Goal: Task Accomplishment & Management: Complete application form

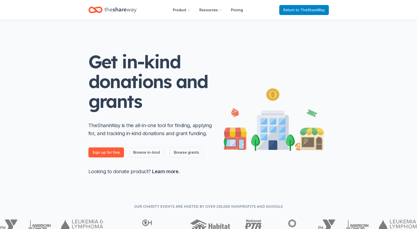
click at [297, 9] on span "Return to TheShareWay" at bounding box center [305, 10] width 42 height 6
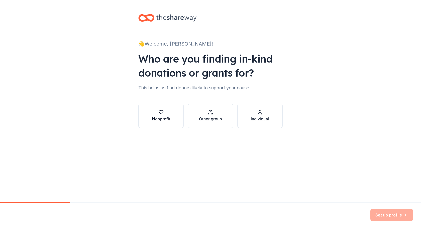
click at [167, 113] on div "button" at bounding box center [161, 112] width 18 height 5
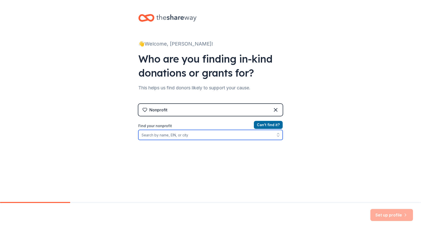
click at [165, 136] on input "Find your nonprofit" at bounding box center [210, 135] width 144 height 10
click at [177, 132] on input "Find your nonprofit" at bounding box center [210, 135] width 144 height 10
paste input "[US_EMPLOYER_IDENTIFICATION_NUMBER]"
type input "[US_EMPLOYER_IDENTIFICATION_NUMBER]"
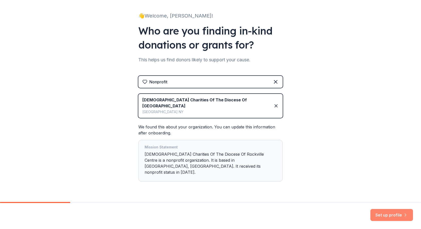
scroll to position [30, 0]
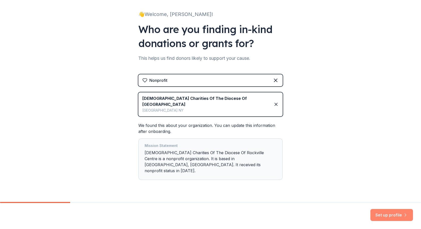
click at [401, 217] on button "Set up profile" at bounding box center [392, 215] width 43 height 12
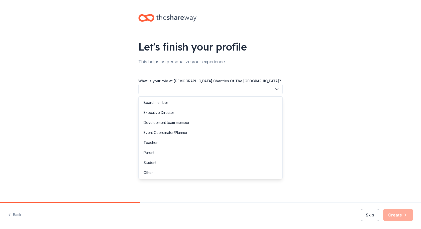
click at [211, 90] on button "button" at bounding box center [210, 89] width 144 height 11
click at [191, 120] on div "Development team member" at bounding box center [211, 123] width 142 height 10
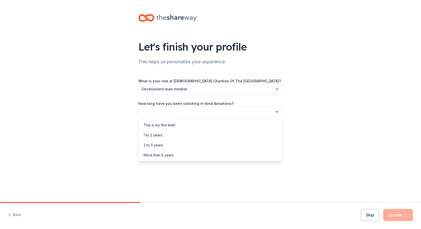
click at [210, 112] on button "button" at bounding box center [210, 112] width 144 height 11
click at [201, 126] on div "This is my first time!" at bounding box center [211, 125] width 142 height 10
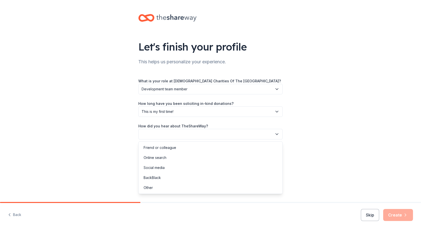
click at [196, 133] on button "button" at bounding box center [210, 134] width 144 height 11
click at [188, 161] on div "Online search" at bounding box center [211, 158] width 142 height 10
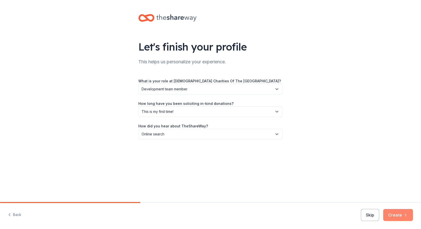
click at [399, 218] on button "Create" at bounding box center [398, 215] width 30 height 12
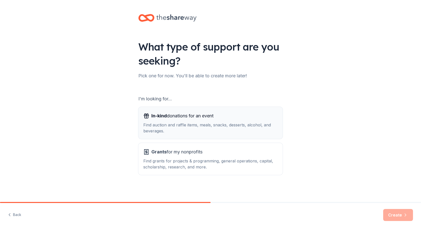
click at [199, 124] on div "Find auction and raffle items, meals, snacks, desserts, alcohol, and beverages." at bounding box center [210, 128] width 134 height 12
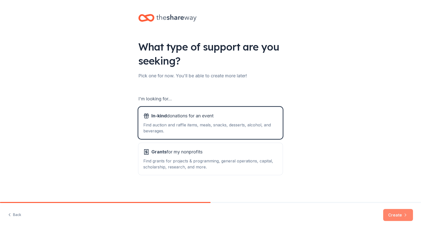
click at [400, 217] on button "Create" at bounding box center [398, 215] width 30 height 12
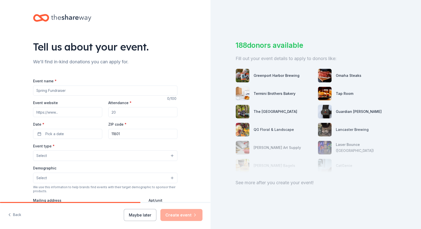
click at [116, 93] on input "Event name *" at bounding box center [105, 91] width 144 height 10
type input "23rd Annual Golf Classic & Pickleball Tournament"
click at [61, 109] on input "Event website" at bounding box center [67, 112] width 69 height 10
click at [99, 112] on input "Event website" at bounding box center [67, 112] width 69 height 10
paste input "https://interland3.donorperfect.net/weblink/weblink.aspx?name=E3014&id=39"
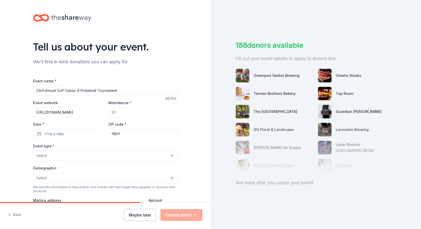
scroll to position [0, 67]
type input "https://interland3.donorperfect.net/weblink/weblink.aspx?name=E3014&id=39"
click at [127, 112] on input "Attendance *" at bounding box center [142, 112] width 69 height 10
type input "1"
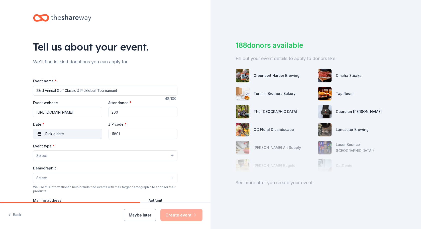
type input "200"
click at [76, 136] on button "Pick a date" at bounding box center [67, 134] width 69 height 10
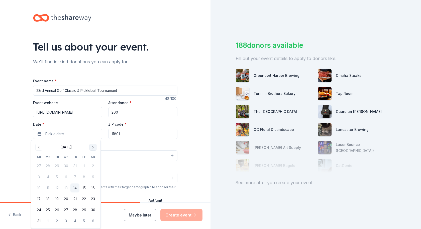
click at [94, 149] on button "Go to next month" at bounding box center [93, 147] width 7 height 7
click at [49, 176] on button "6" at bounding box center [47, 177] width 9 height 9
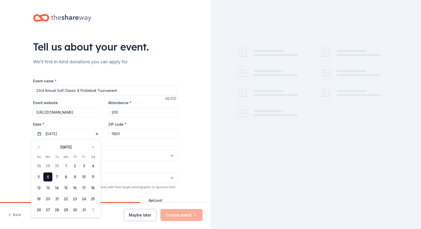
click at [115, 144] on div "Event type * Select" at bounding box center [105, 152] width 144 height 18
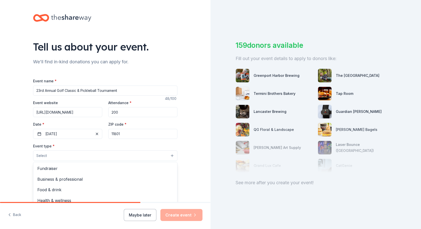
click at [82, 154] on button "Select" at bounding box center [105, 156] width 144 height 11
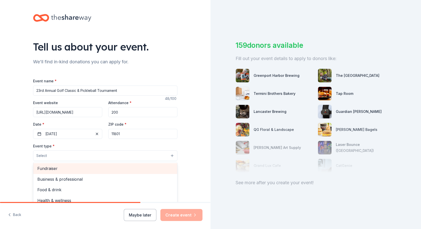
click at [69, 171] on span "Fundraiser" at bounding box center [105, 168] width 136 height 7
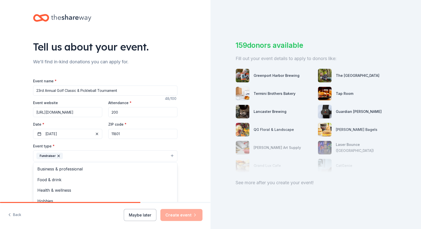
click at [29, 163] on div "Tell us about your event. We'll find in-kind donations you can apply for. Event…" at bounding box center [105, 167] width 160 height 334
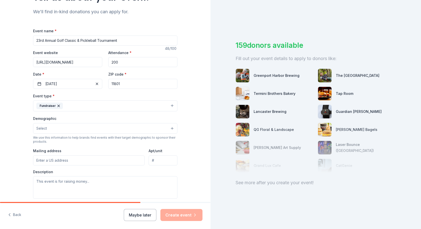
click at [71, 134] on div "Demographic Select We use this information to help brands find events with thei…" at bounding box center [105, 130] width 144 height 28
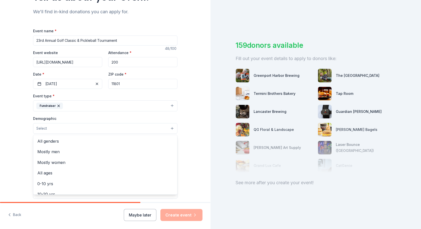
click at [73, 128] on button "Select" at bounding box center [105, 128] width 144 height 11
click at [63, 146] on div "All genders" at bounding box center [105, 141] width 144 height 11
click at [15, 141] on div "Tell us about your event. We'll find in-kind donations you can apply for. Event…" at bounding box center [105, 117] width 211 height 335
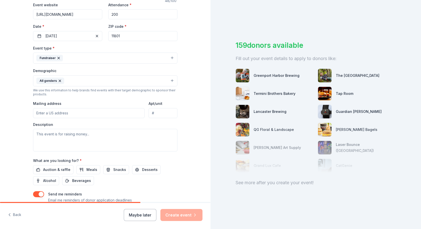
scroll to position [100, 0]
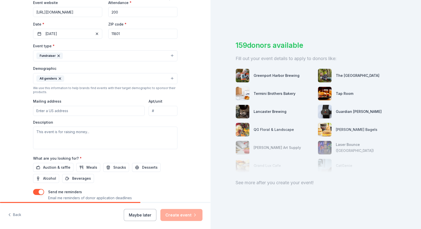
click at [81, 110] on input "Mailing address" at bounding box center [89, 111] width 112 height 10
type input "90 Cherry Lane"
click at [97, 136] on textarea at bounding box center [105, 138] width 144 height 23
type textarea "T"
type textarea "W"
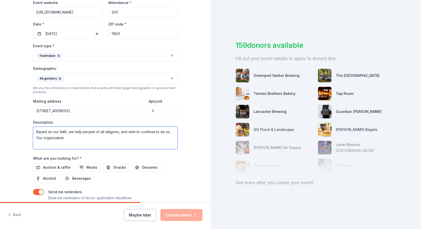
click at [93, 133] on textarea "Based on our faith, we help people of all religions, and wish to continue to do…" at bounding box center [105, 138] width 144 height 23
drag, startPoint x: 38, startPoint y: 30, endPoint x: 36, endPoint y: 56, distance: 25.6
click at [36, 49] on div "Event name * 23rd Annual Golf Classic & Pickleball Tournament 48 /100 Event web…" at bounding box center [105, 94] width 144 height 233
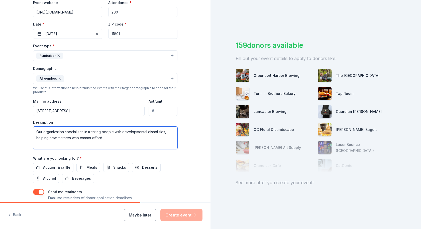
click at [94, 140] on textarea "Our organization specializes in treating people with developmental disabilities…" at bounding box center [105, 138] width 144 height 23
click at [115, 139] on textarea "Our organization specializes in treating people with developmental disabilities…" at bounding box center [105, 138] width 144 height 23
drag, startPoint x: 34, startPoint y: 139, endPoint x: 144, endPoint y: 141, distance: 110.3
click at [144, 141] on textarea "Our organization specializes in treating people with developmental disabilities…" at bounding box center [105, 138] width 144 height 23
click at [86, 132] on textarea "Our organization specializes in treating people with developmental disabilities," at bounding box center [105, 138] width 144 height 23
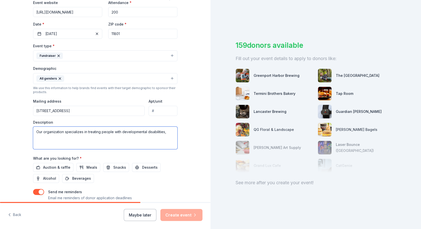
paste textarea "helping new mothers who cannot afford to care for their children"
click at [137, 141] on textarea "Our organization specializes in helping new mothers who cannot afford to care f…" at bounding box center [105, 138] width 144 height 23
click at [100, 132] on textarea "Our organization specializes in helping new mothers who cannot afford to care f…" at bounding box center [105, 138] width 144 height 23
drag, startPoint x: 98, startPoint y: 133, endPoint x: 64, endPoint y: 135, distance: 34.7
click at [64, 135] on textarea "Our organization specializes in helping and housing new mothers who cannot affo…" at bounding box center [105, 138] width 144 height 23
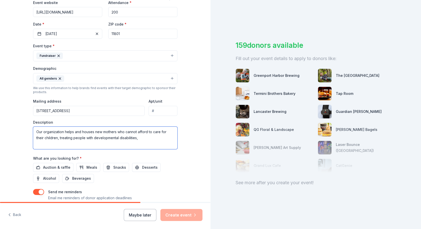
drag, startPoint x: 71, startPoint y: 139, endPoint x: 79, endPoint y: 135, distance: 8.8
click at [70, 139] on textarea "Our organization helps and houses new mothers who cannot afford to care for the…" at bounding box center [105, 138] width 144 height 23
click at [147, 135] on textarea "Our organization helps and houses new mothers who cannot afford to care for the…" at bounding box center [105, 138] width 144 height 23
click at [147, 139] on textarea "Our organization helps and houses new mothers who cannot afford to care for the…" at bounding box center [105, 138] width 144 height 23
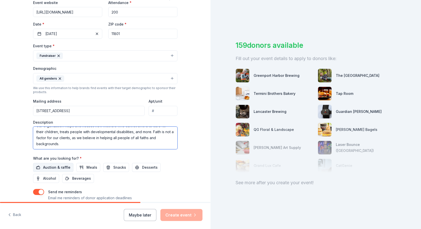
type textarea "Our organization helps and houses new mothers who cannot afford to care for the…"
click at [50, 167] on span "Auction & raffle" at bounding box center [56, 168] width 27 height 6
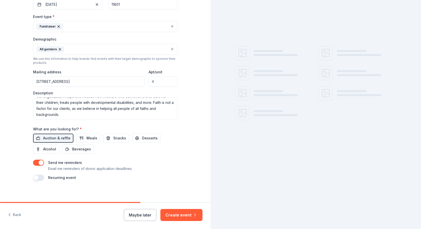
scroll to position [132, 0]
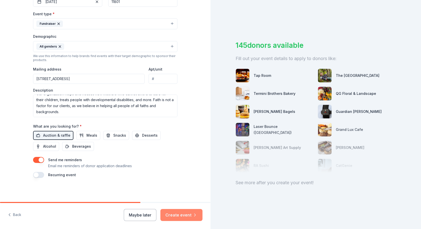
click at [186, 217] on button "Create event" at bounding box center [181, 215] width 42 height 12
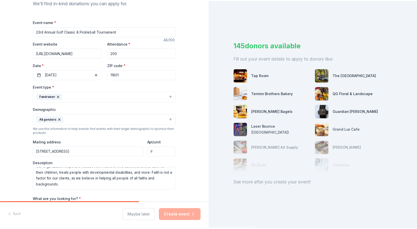
scroll to position [57, 0]
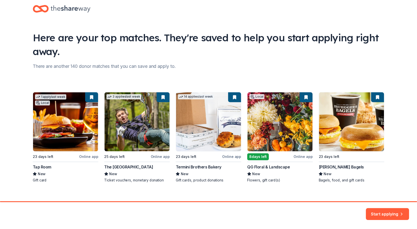
scroll to position [16, 0]
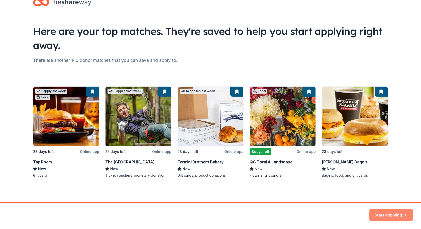
click at [389, 211] on button "Start applying" at bounding box center [392, 212] width 44 height 12
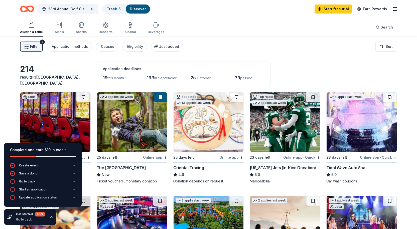
click at [50, 218] on icon "button" at bounding box center [51, 217] width 4 height 4
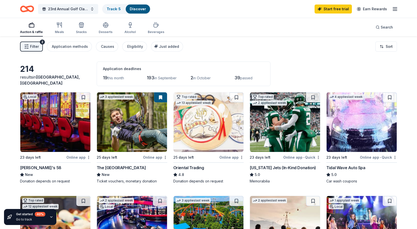
click at [50, 218] on icon "button" at bounding box center [51, 217] width 4 height 4
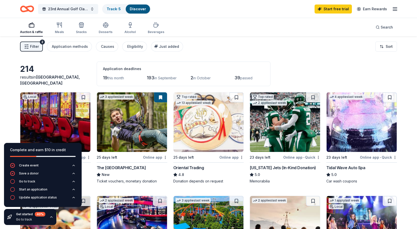
click at [275, 44] on div "Filter 2 Application methods Causes Eligibility Just added Sort" at bounding box center [208, 47] width 417 height 20
click at [345, 10] on link "Start free trial" at bounding box center [333, 9] width 37 height 9
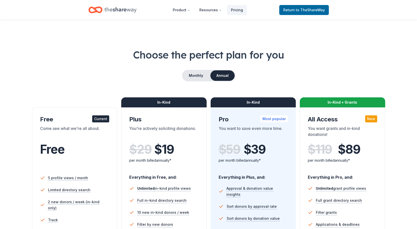
scroll to position [50, 0]
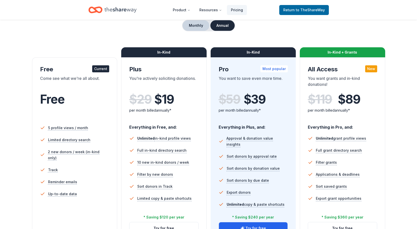
click at [191, 27] on button "Monthly" at bounding box center [196, 25] width 27 height 11
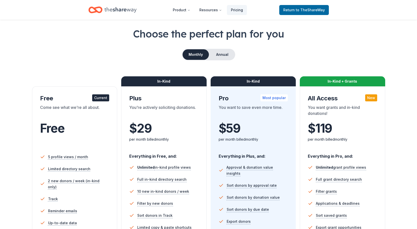
scroll to position [0, 0]
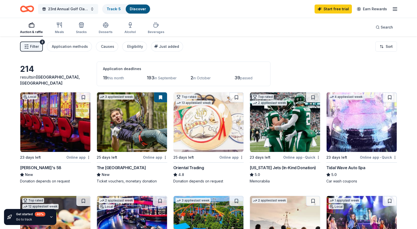
click at [69, 7] on span "23rd Annual Golf Classic & Pickleball Tournament" at bounding box center [68, 9] width 40 height 6
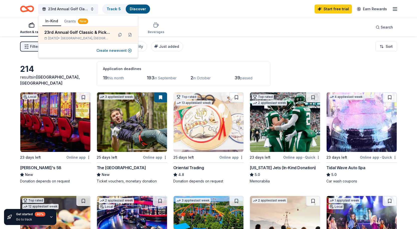
click at [235, 24] on div "Auction & raffle Meals Snacks Desserts Alcohol Beverages Search" at bounding box center [208, 27] width 377 height 19
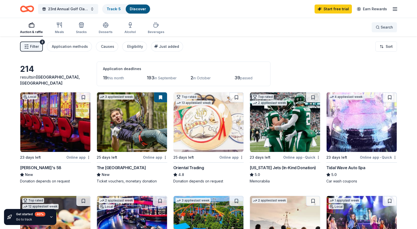
click at [395, 25] on button "Search" at bounding box center [384, 27] width 25 height 10
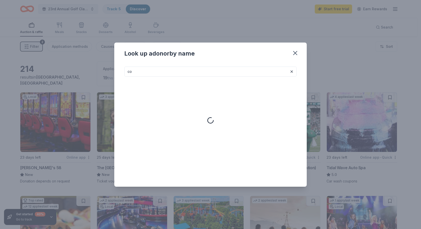
type input "c"
type input "k"
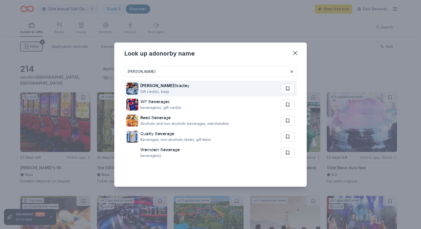
click at [177, 85] on strong "ra" at bounding box center [179, 85] width 4 height 5
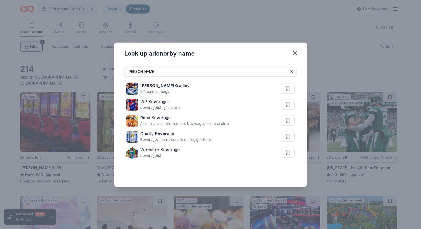
click at [240, 69] on input "vera" at bounding box center [210, 72] width 172 height 10
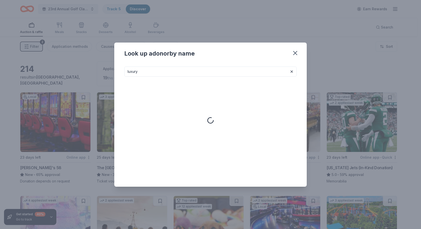
type input "luxury"
click at [295, 53] on icon "button" at bounding box center [296, 53] width 4 height 4
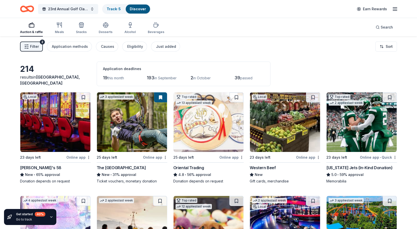
click at [35, 47] on span "Filter" at bounding box center [34, 47] width 9 height 6
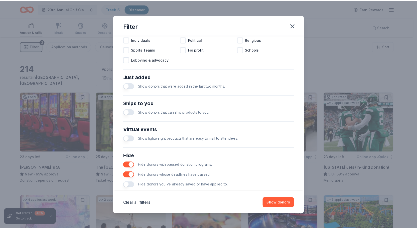
scroll to position [173, 0]
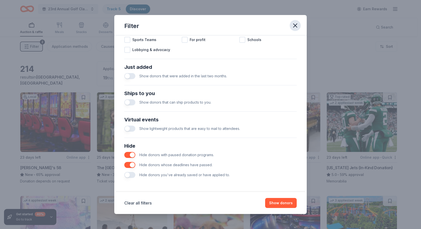
click at [294, 28] on icon "button" at bounding box center [295, 25] width 7 height 7
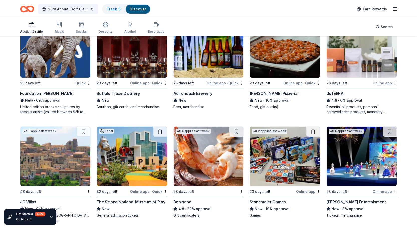
scroll to position [1173, 0]
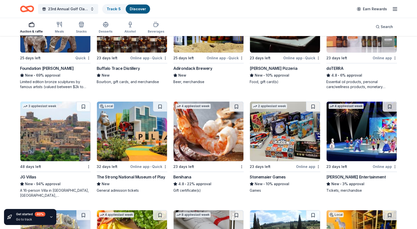
click at [29, 174] on div "JG Villas" at bounding box center [28, 177] width 16 height 6
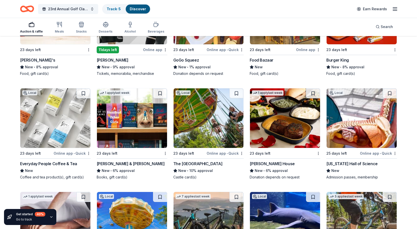
scroll to position [3113, 0]
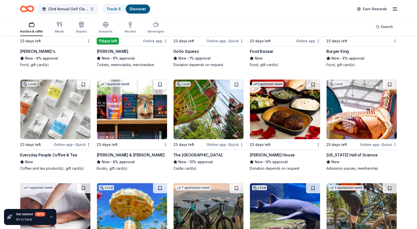
click at [161, 82] on button at bounding box center [160, 85] width 14 height 10
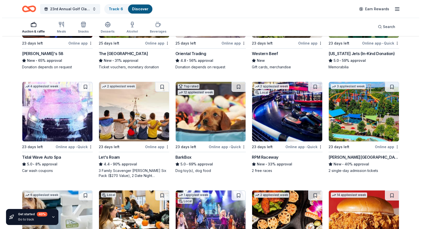
scroll to position [0, 0]
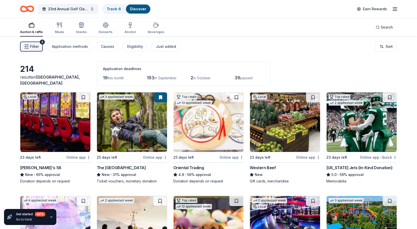
click at [35, 49] on span "Filter" at bounding box center [34, 47] width 9 height 6
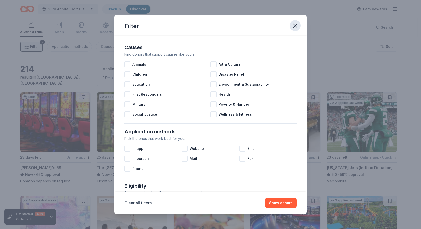
click at [297, 25] on icon "button" at bounding box center [295, 25] width 7 height 7
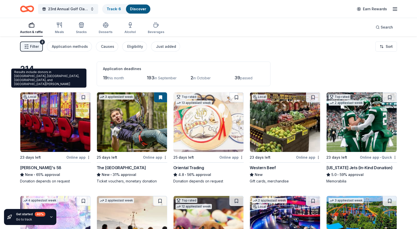
click at [56, 82] on span "Hicksville, NY" at bounding box center [50, 80] width 60 height 11
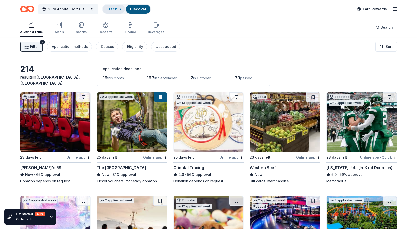
click at [116, 11] on link "Track · 6" at bounding box center [114, 9] width 14 height 4
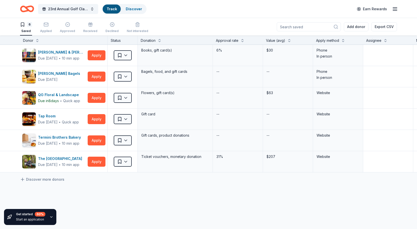
scroll to position [0, 0]
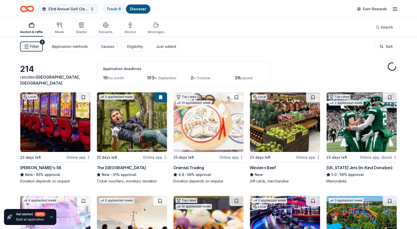
click at [400, 11] on div "23rd Annual Golf Classic & Pickleball Tournament Track · 6 Discover Earn Rewards" at bounding box center [208, 9] width 417 height 18
click at [399, 9] on div "23rd Annual Golf Classic & Pickleball Tournament Track · 6 Discover Earn Rewards" at bounding box center [208, 9] width 417 height 18
click at [396, 10] on icon "button" at bounding box center [395, 9] width 6 height 6
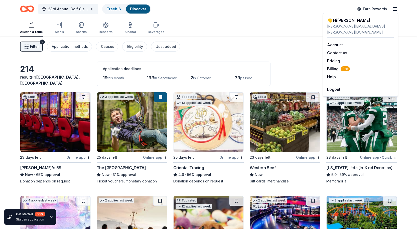
click at [19, 6] on div "23rd Annual Golf Classic & Pickleball Tournament Track · 6 Discover Earn Rewards" at bounding box center [208, 9] width 417 height 18
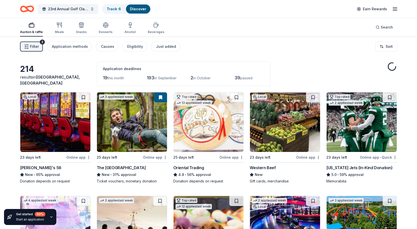
click at [24, 8] on icon "Home" at bounding box center [27, 9] width 14 height 12
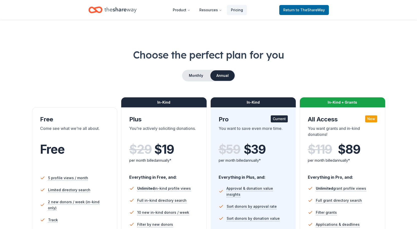
click at [125, 11] on icon "Home" at bounding box center [121, 10] width 32 height 10
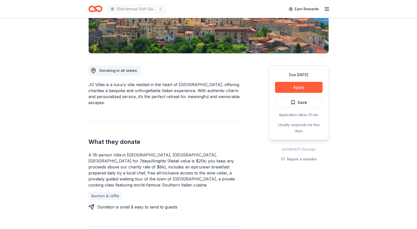
scroll to position [125, 0]
